Goal: Register for event/course

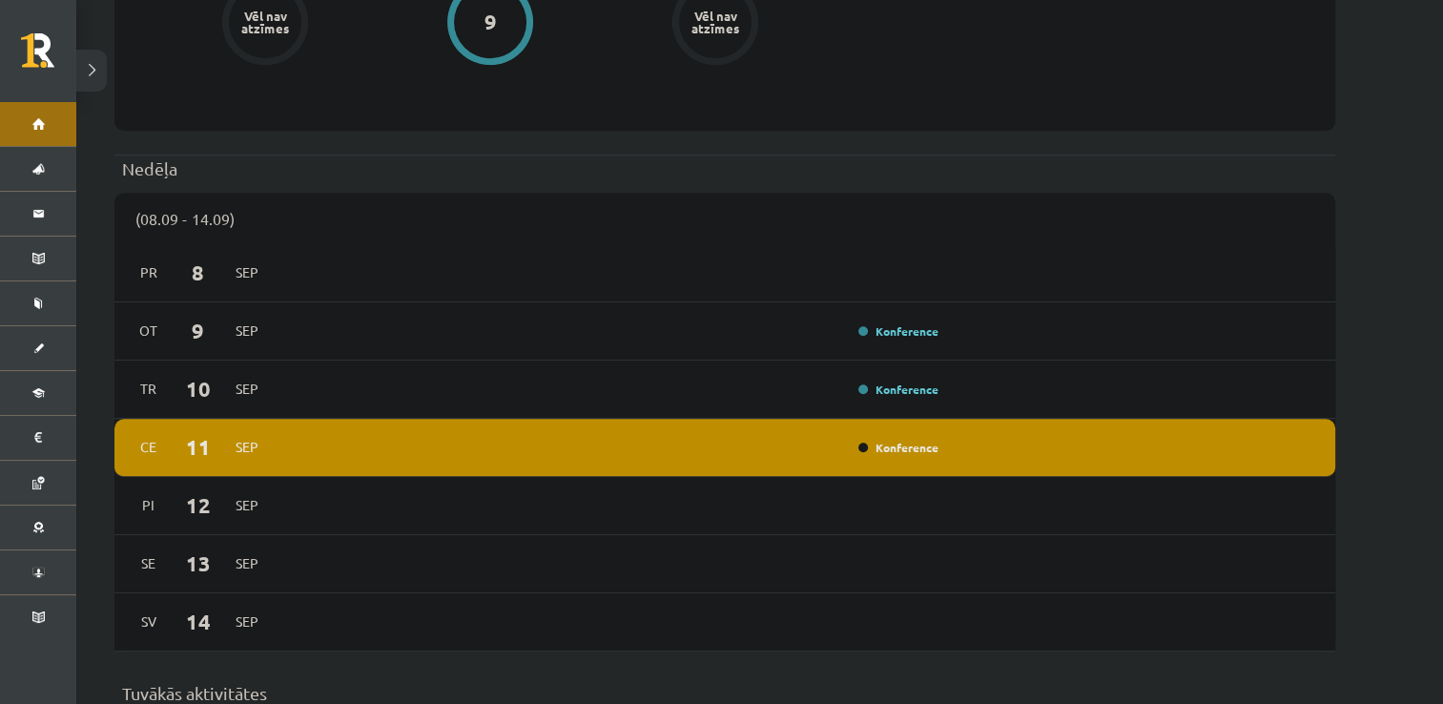
scroll to position [1318, 0]
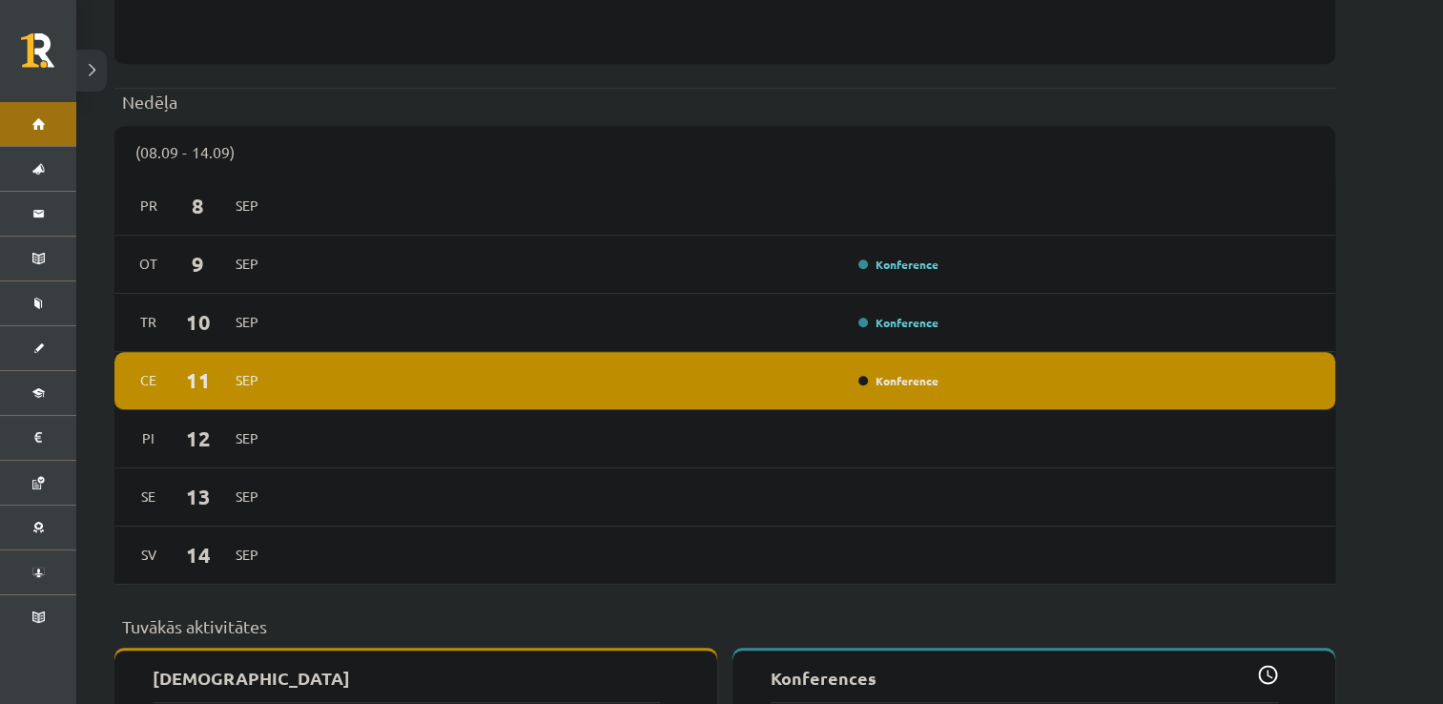
click at [893, 374] on div "Konference" at bounding box center [896, 380] width 95 height 19
click at [881, 373] on link "Konference" at bounding box center [898, 380] width 80 height 15
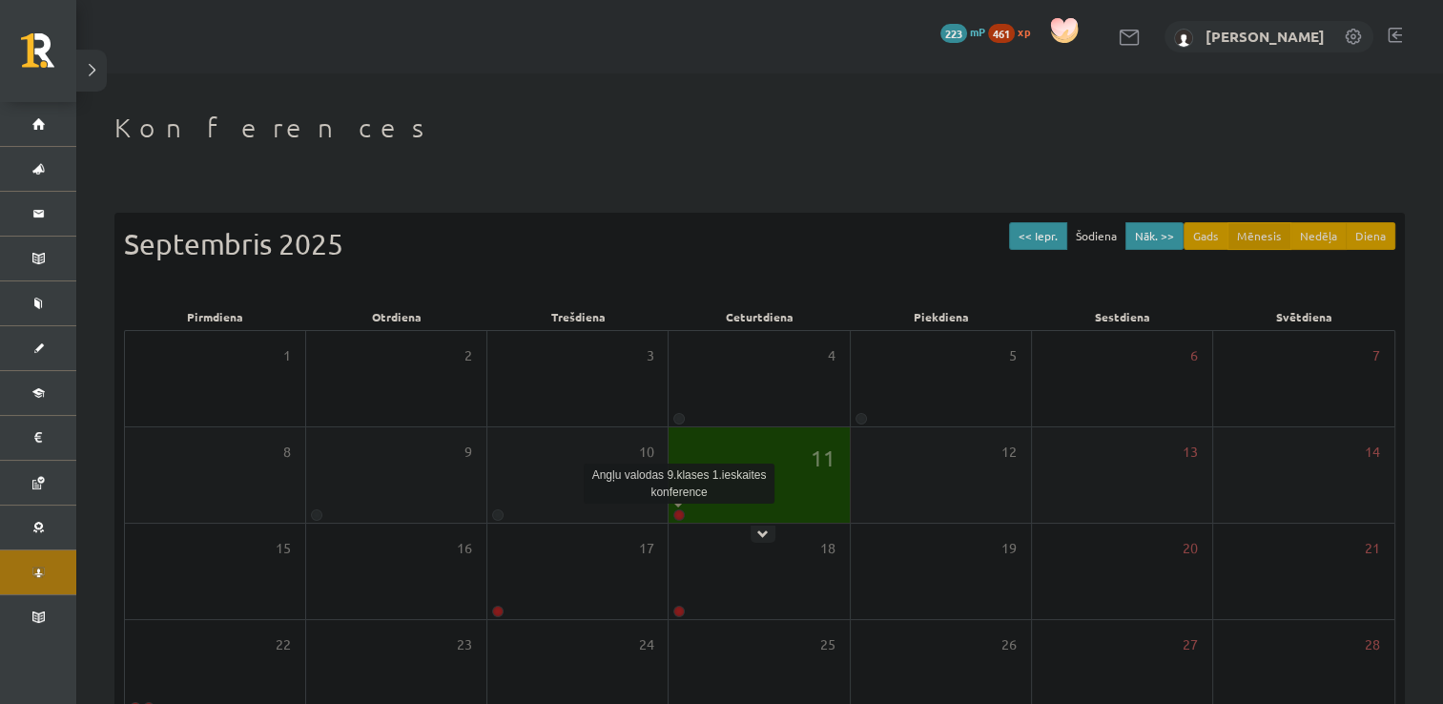
click at [679, 514] on link at bounding box center [678, 514] width 11 height 11
click at [678, 515] on link at bounding box center [678, 514] width 11 height 11
click at [679, 518] on link at bounding box center [678, 514] width 11 height 11
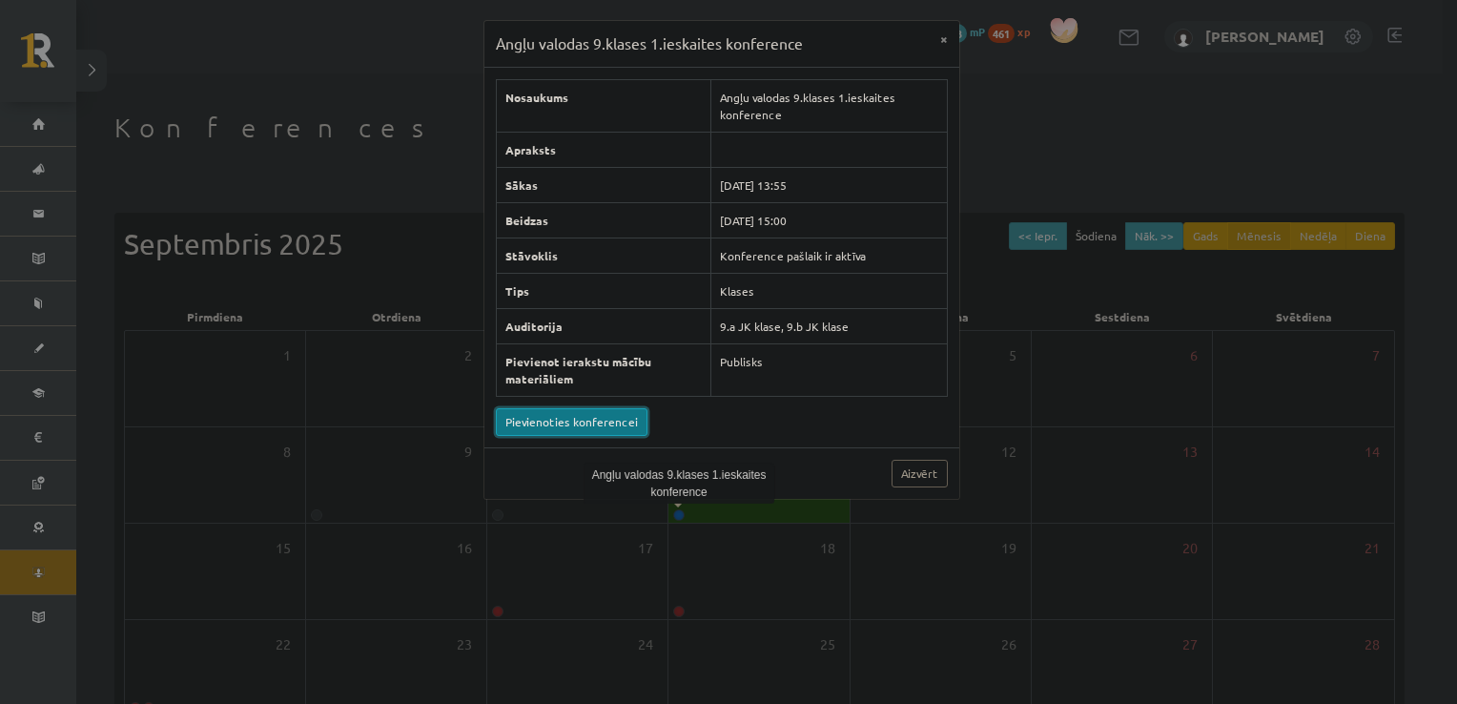
click at [598, 425] on link "Pievienoties konferencei" at bounding box center [572, 422] width 152 height 28
